Goal: Information Seeking & Learning: Find specific page/section

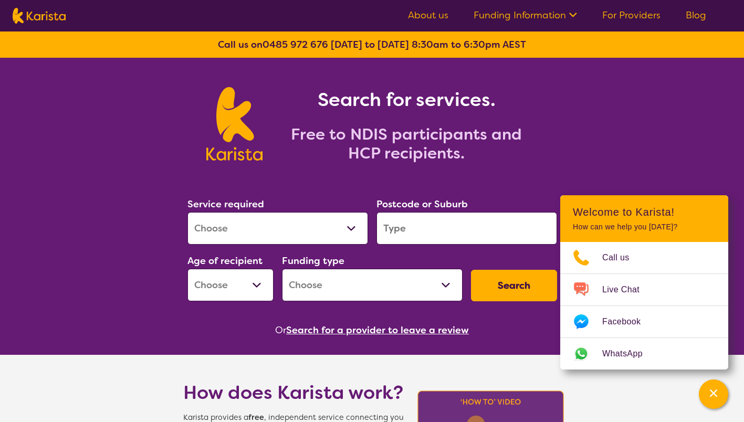
click at [351, 230] on select "Allied Health Assistant Assessment ([MEDICAL_DATA] or [MEDICAL_DATA]) Behaviour…" at bounding box center [278, 228] width 181 height 33
select select "[MEDICAL_DATA]"
click at [188, 212] on select "Allied Health Assistant Assessment ([MEDICAL_DATA] or [MEDICAL_DATA]) Behaviour…" at bounding box center [278, 228] width 181 height 33
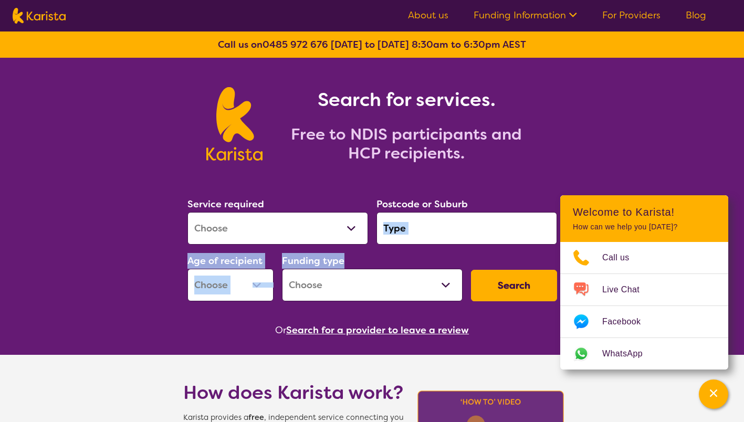
drag, startPoint x: 411, startPoint y: 251, endPoint x: 422, endPoint y: 236, distance: 18.4
click at [422, 236] on div "Service required Allied Health Assistant Assessment ([MEDICAL_DATA] or [MEDICAL…" at bounding box center [372, 248] width 378 height 113
click at [422, 236] on input "search" at bounding box center [467, 228] width 181 height 33
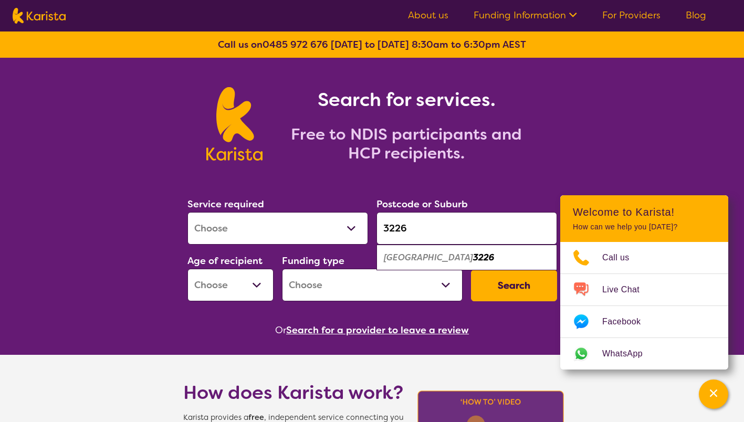
type input "3226"
click at [423, 253] on em "[GEOGRAPHIC_DATA]" at bounding box center [428, 257] width 89 height 11
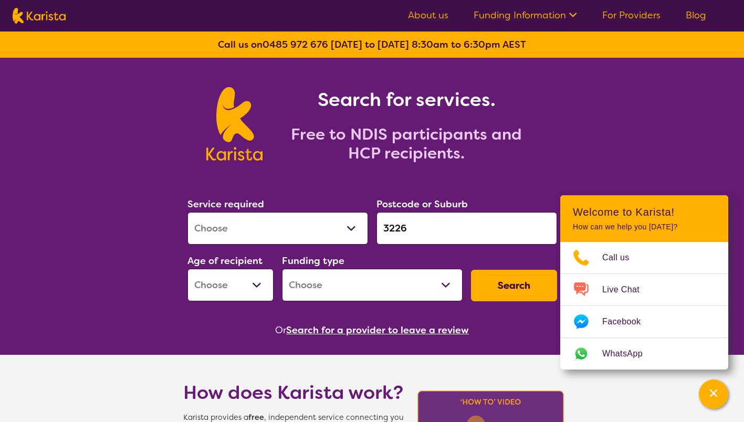
click at [255, 281] on select "Early Childhood - 0 to 9 Child - 10 to 11 Adolescent - 12 to 17 Adult - 18 to 6…" at bounding box center [231, 285] width 86 height 33
select select "AD"
click at [188, 269] on select "Early Childhood - 0 to 9 Child - 10 to 11 Adolescent - 12 to 17 Adult - 18 to 6…" at bounding box center [231, 285] width 86 height 33
click at [372, 295] on select "Home Care Package (HCP) National Disability Insurance Scheme (NDIS) I don't know" at bounding box center [372, 285] width 181 height 33
select select "NDIS"
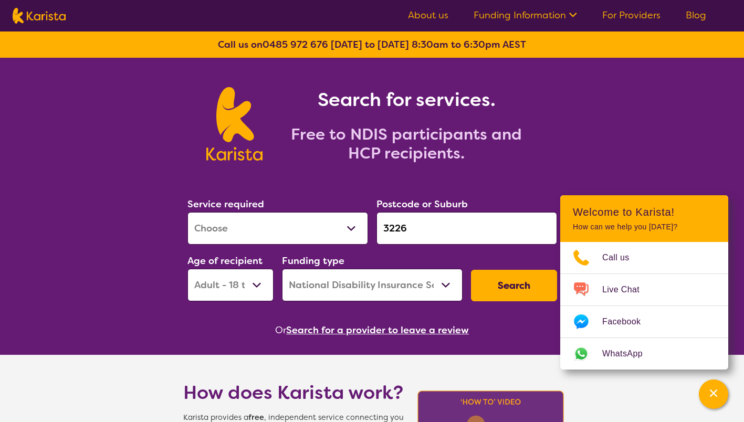
click at [282, 269] on select "Home Care Package (HCP) National Disability Insurance Scheme (NDIS) I don't know" at bounding box center [372, 285] width 181 height 33
click at [522, 289] on button "Search" at bounding box center [514, 286] width 86 height 32
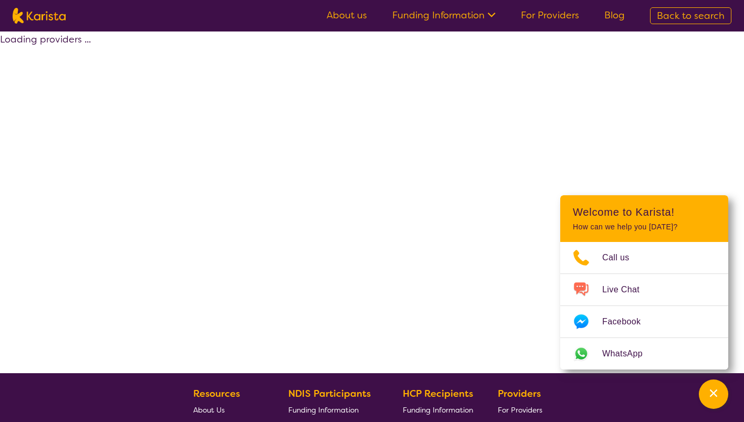
select select "by_score"
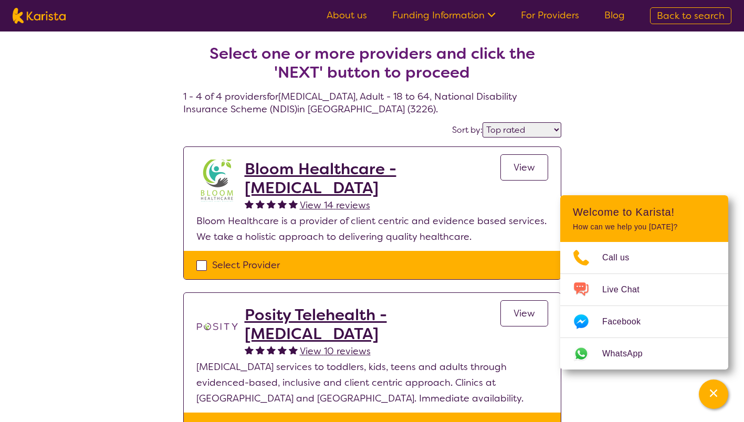
scroll to position [65, 0]
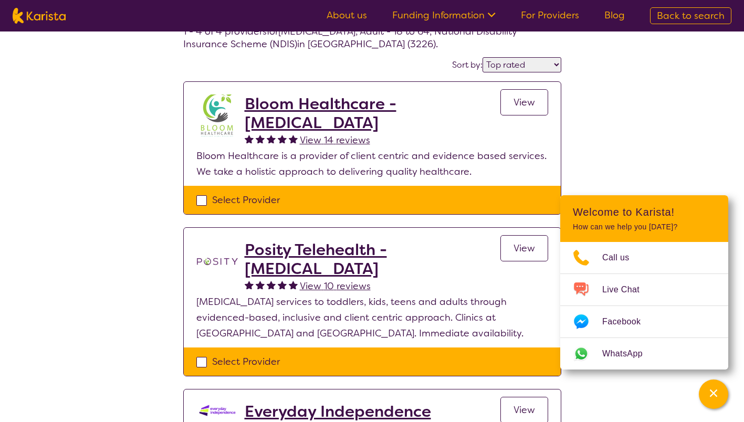
click at [277, 111] on h2 "Bloom Healthcare - [MEDICAL_DATA]" at bounding box center [373, 114] width 256 height 38
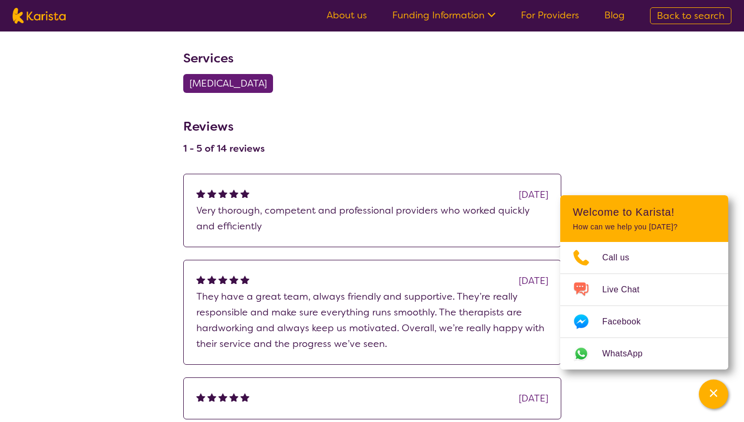
scroll to position [496, 0]
